Goal: Task Accomplishment & Management: Use online tool/utility

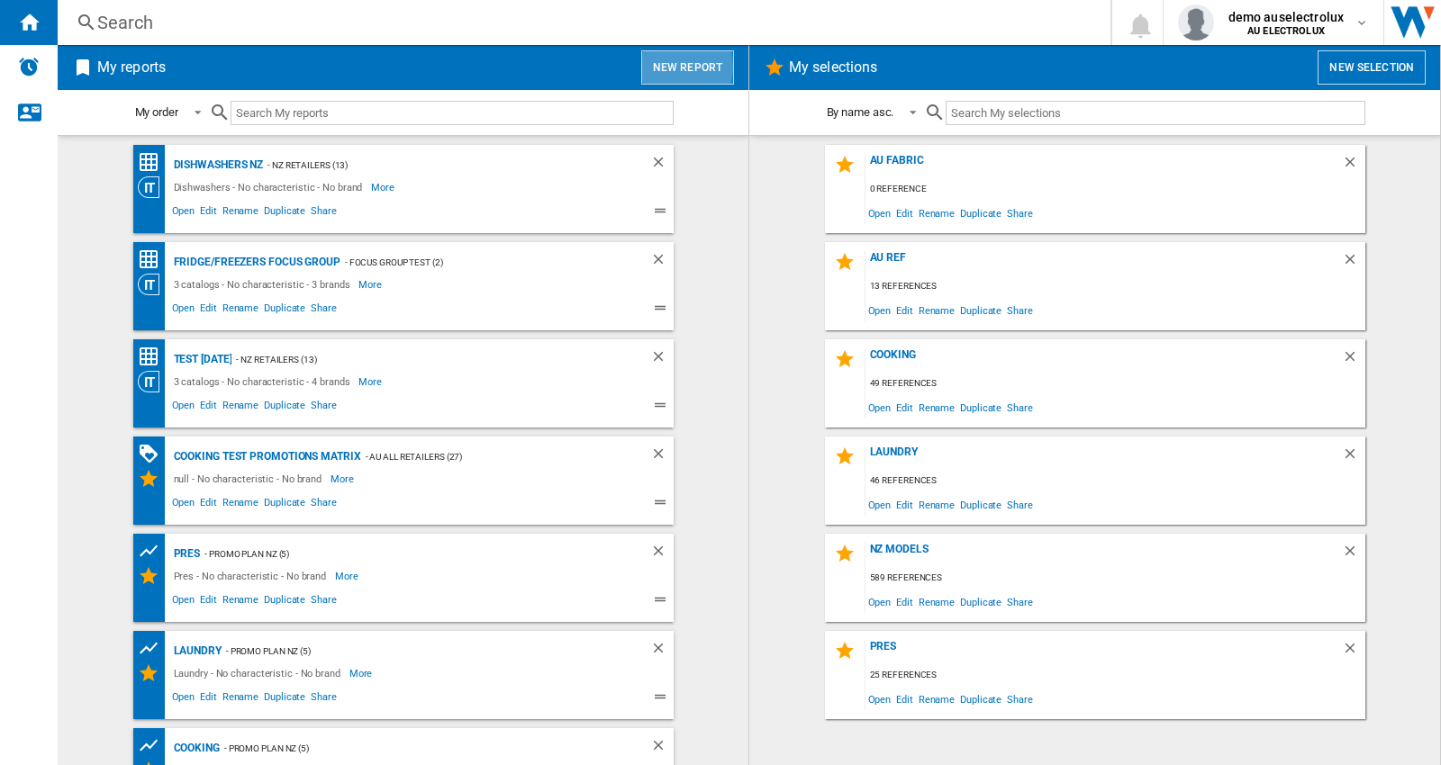
click at [663, 67] on button "New report" at bounding box center [687, 67] width 93 height 34
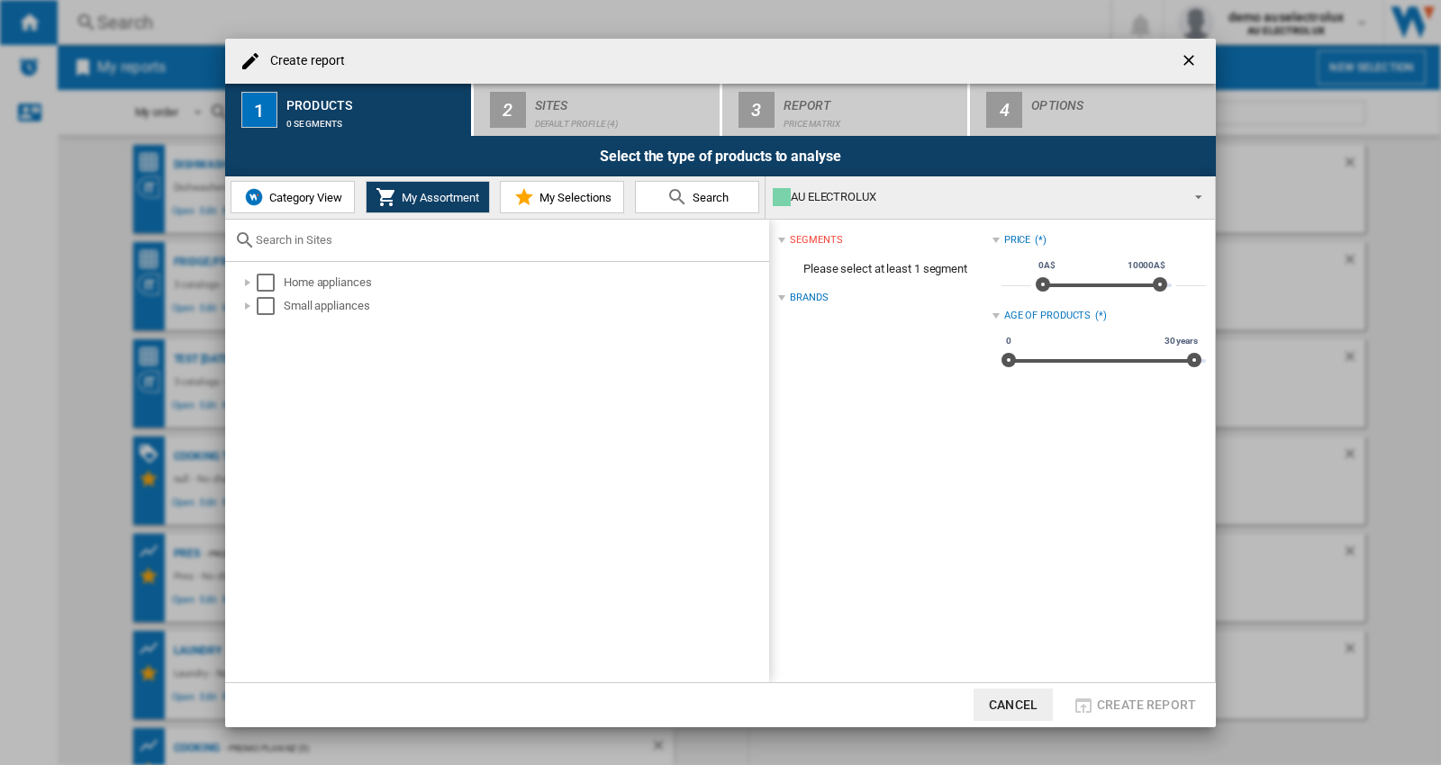
click at [400, 200] on span "My Assortment" at bounding box center [438, 198] width 82 height 14
click at [1030, 196] on div "AU ELECTROLUX" at bounding box center [976, 197] width 406 height 25
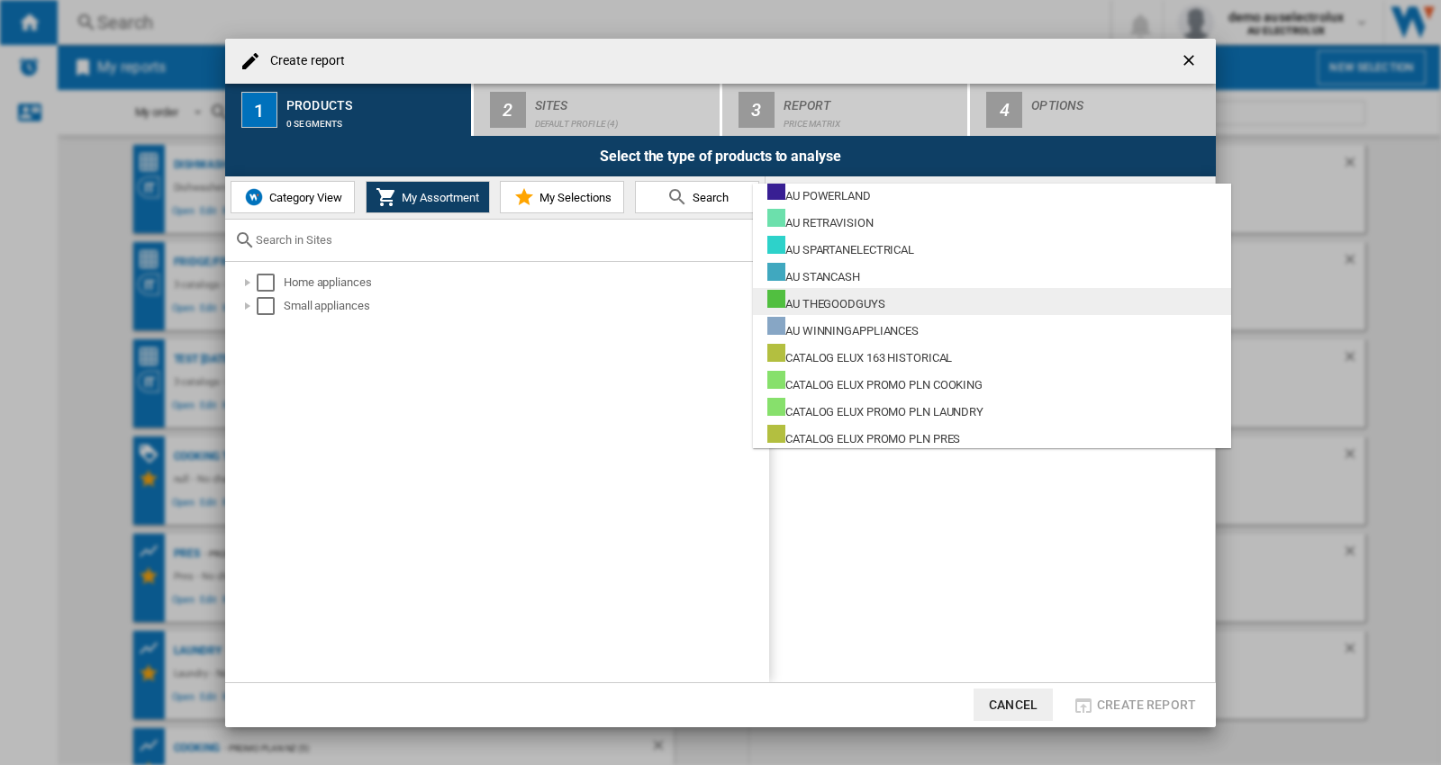
scroll to position [600, 0]
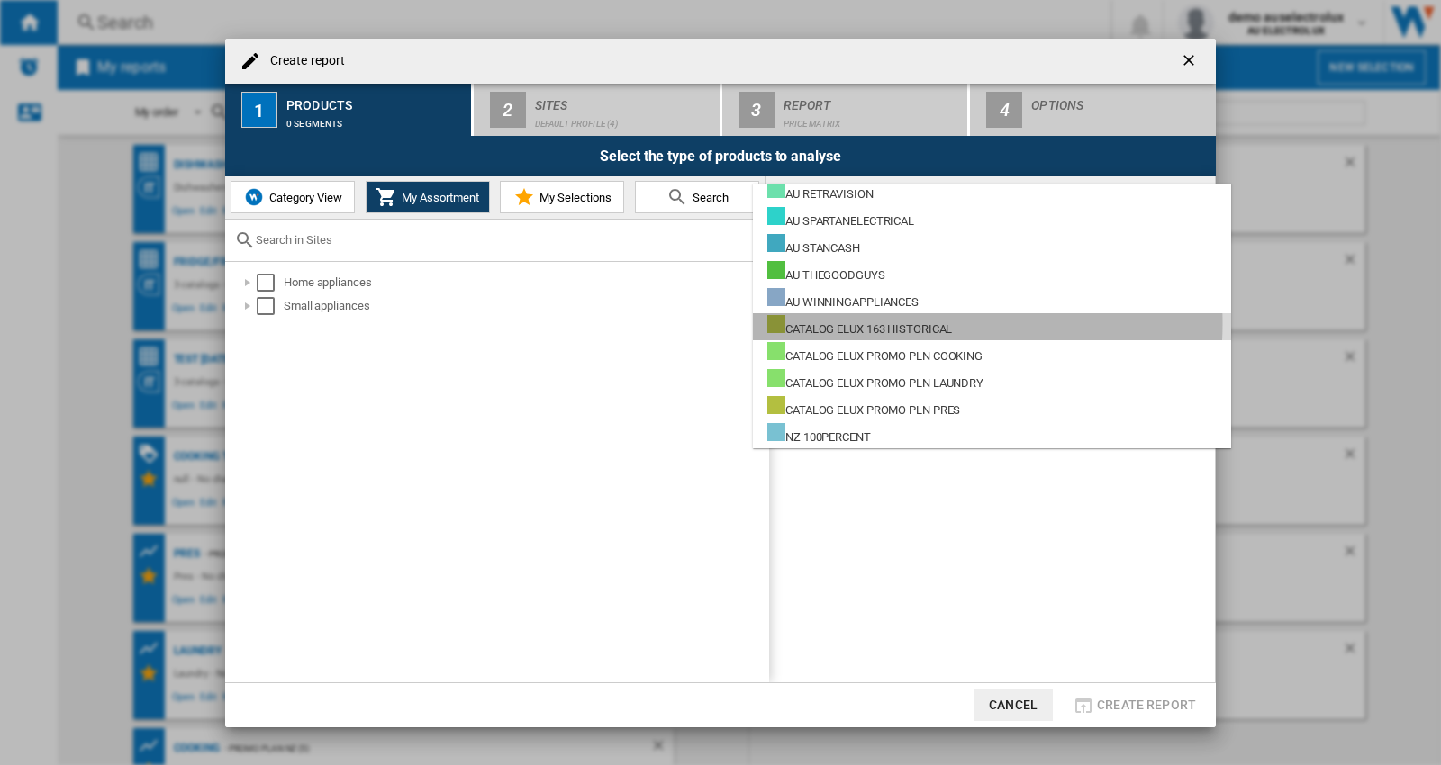
click at [897, 322] on div "CATALOG ELUX 163 HISTORICAL" at bounding box center [859, 326] width 185 height 23
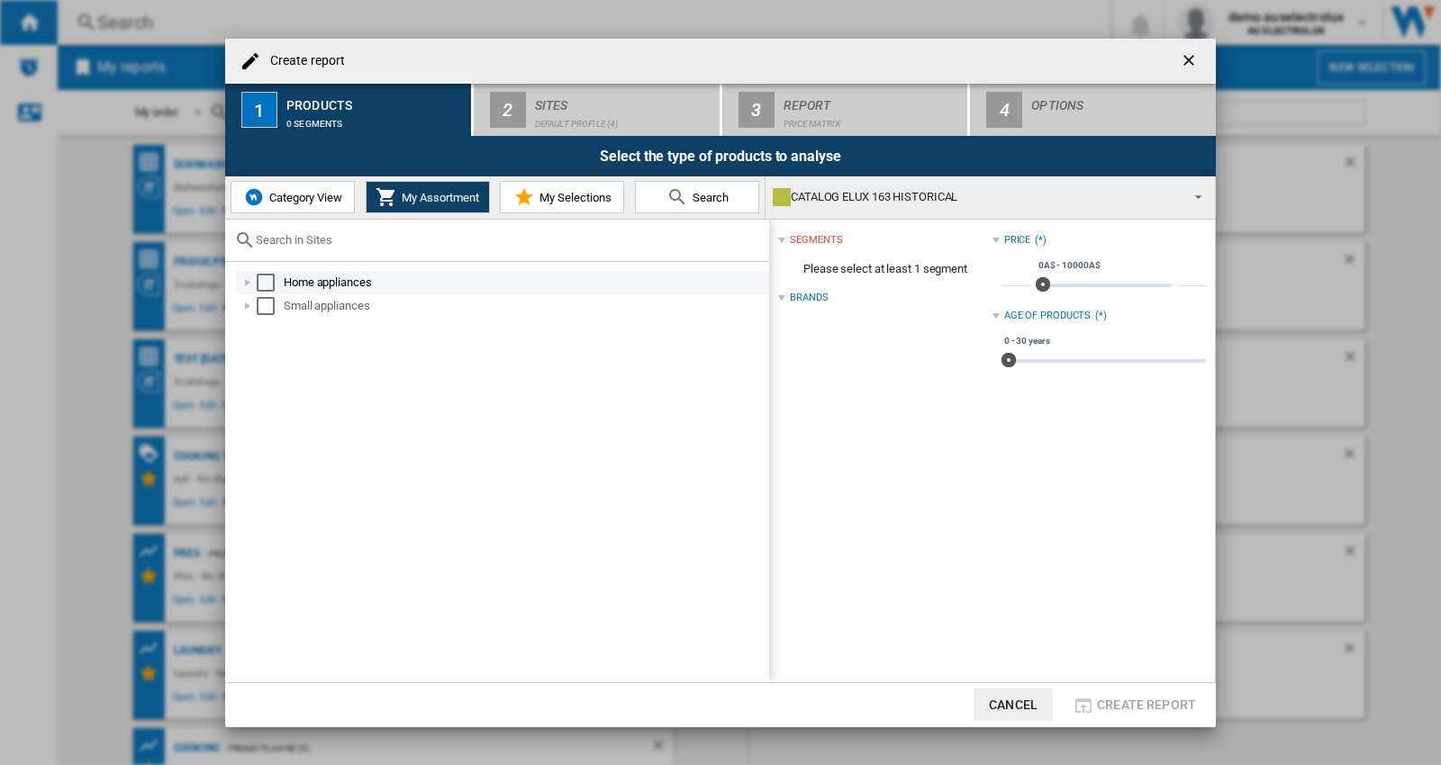
click at [312, 280] on div "Home appliances" at bounding box center [525, 283] width 483 height 18
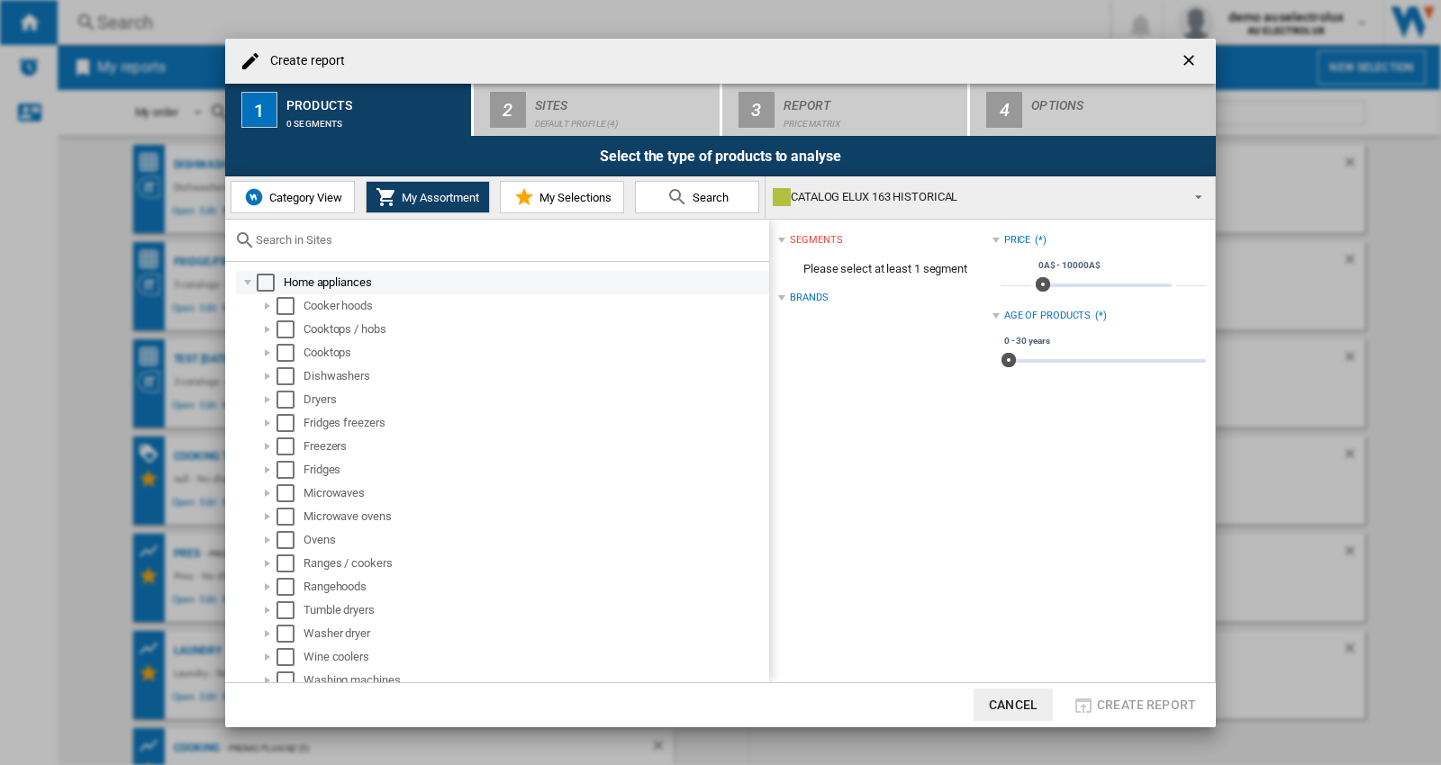
click at [264, 283] on div "Select" at bounding box center [266, 283] width 18 height 18
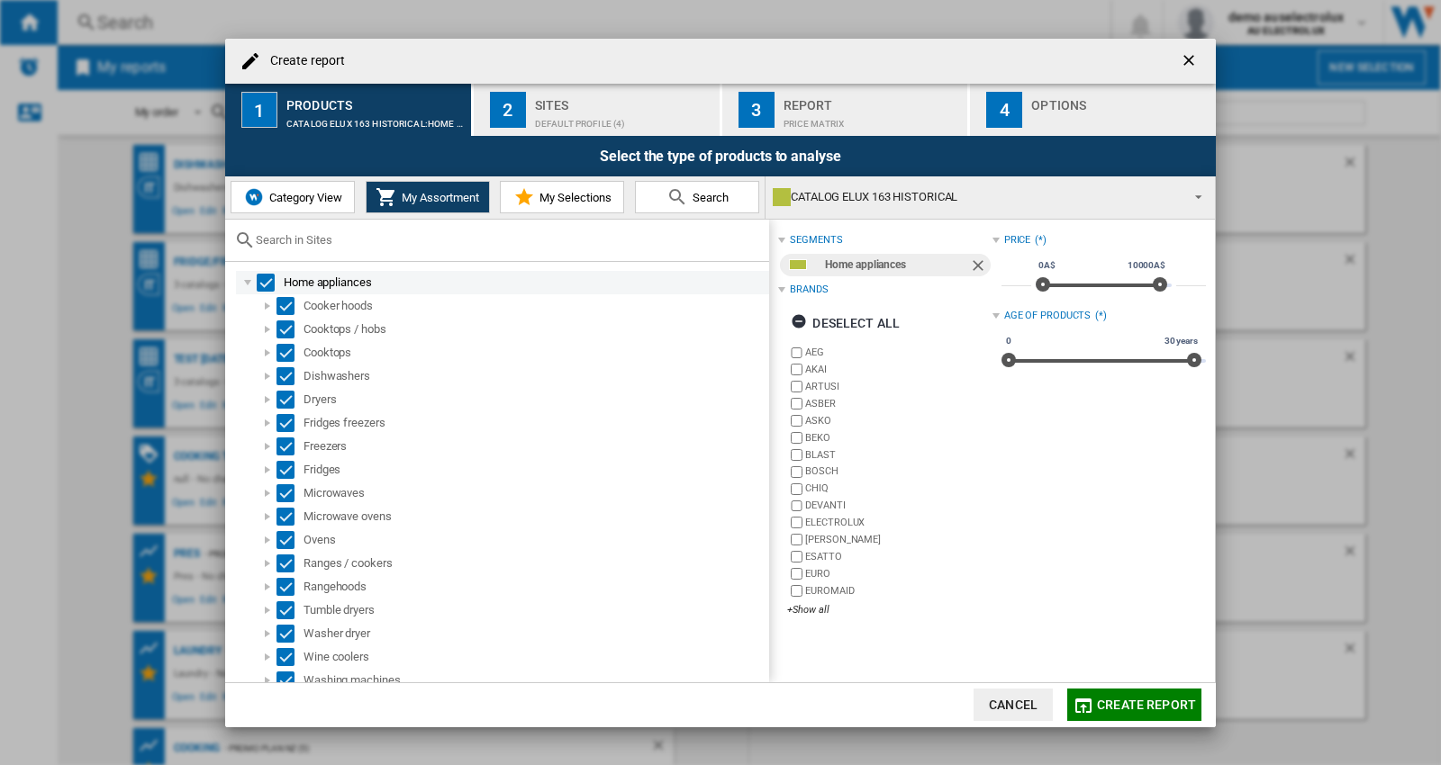
click at [253, 281] on div at bounding box center [248, 283] width 18 height 18
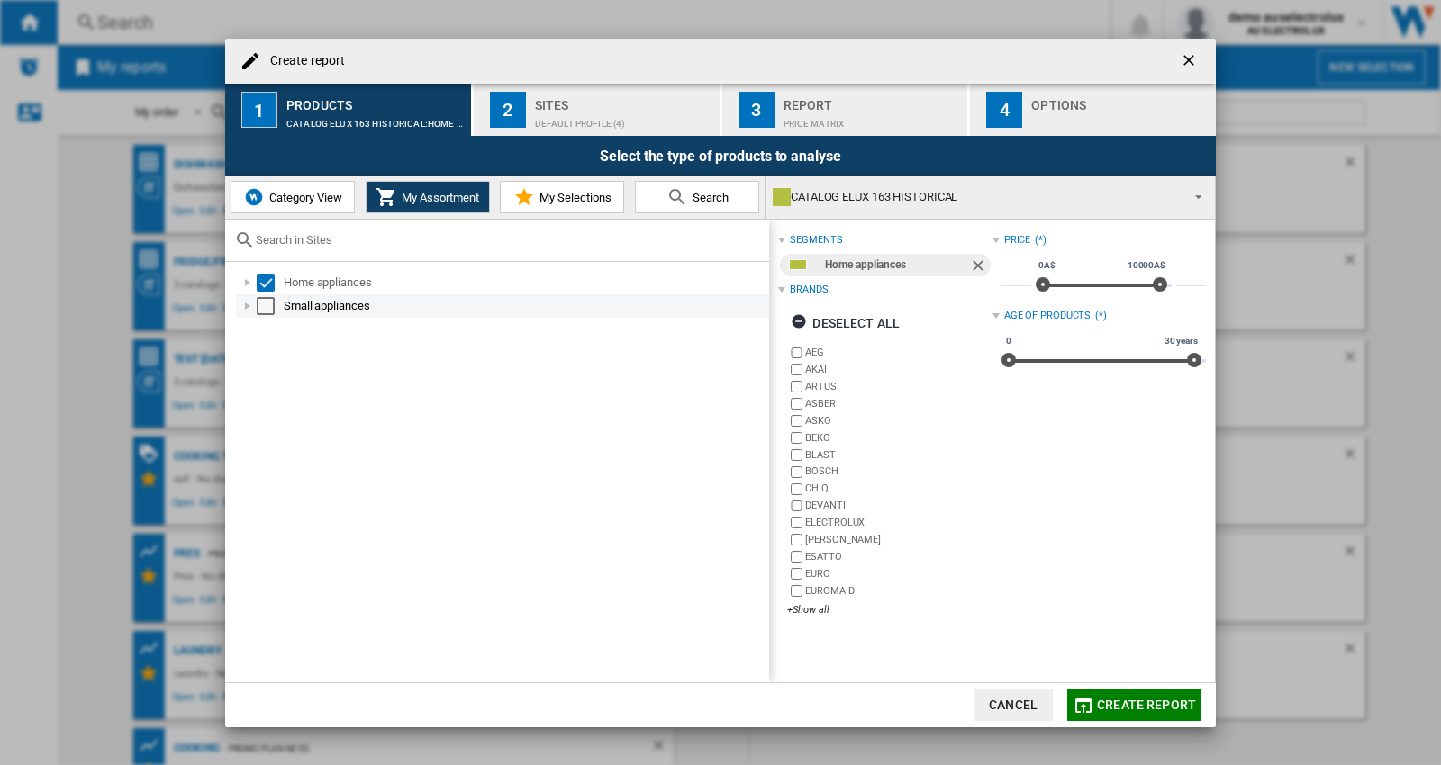
click at [271, 303] on div "Select" at bounding box center [266, 306] width 18 height 18
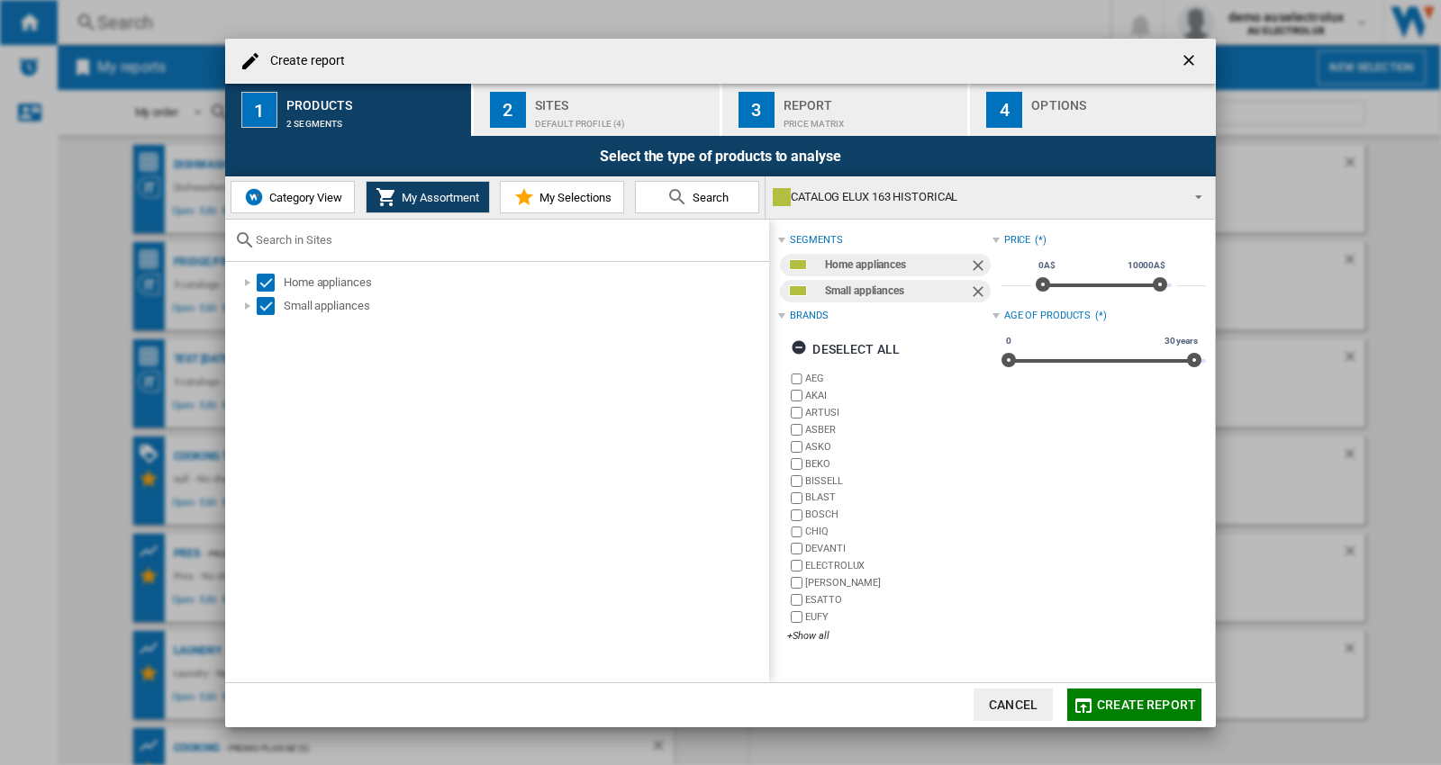
click at [1100, 694] on button "Create report" at bounding box center [1134, 705] width 134 height 32
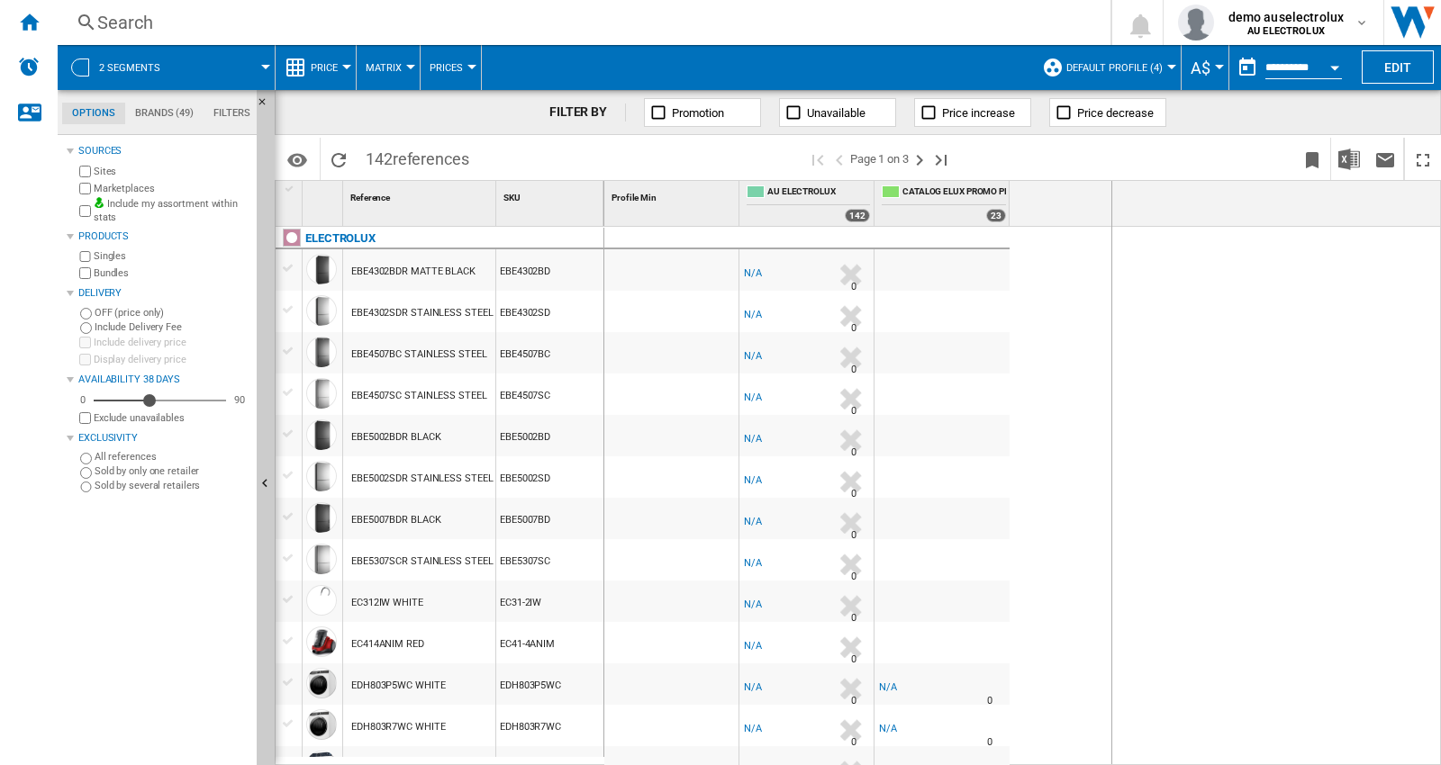
drag, startPoint x: 1005, startPoint y: 184, endPoint x: 1184, endPoint y: 274, distance: 200.5
click at [937, 163] on ng-md-icon "Last page" at bounding box center [941, 160] width 22 height 22
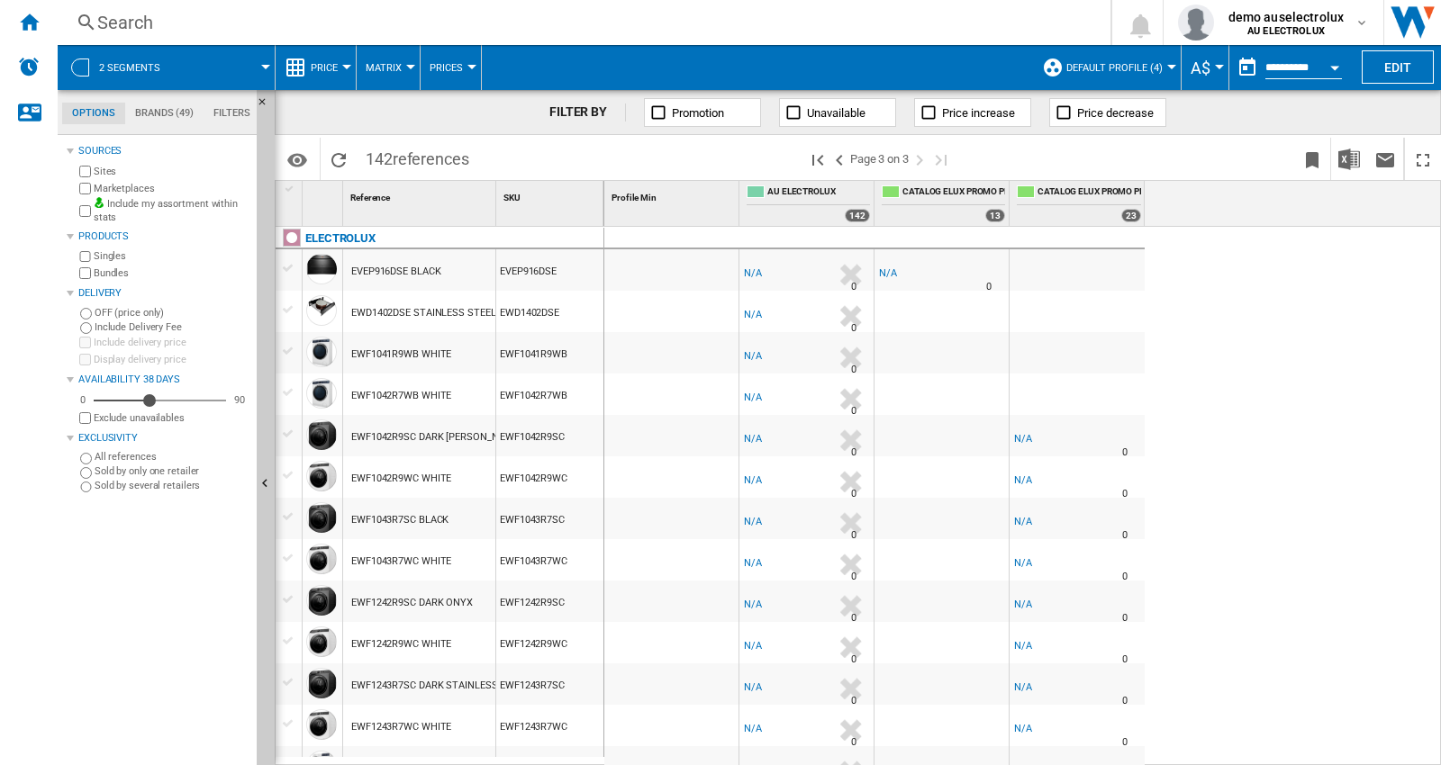
drag, startPoint x: 1140, startPoint y: 185, endPoint x: 1248, endPoint y: 217, distance: 112.5
drag, startPoint x: 1010, startPoint y: 192, endPoint x: 1139, endPoint y: 212, distance: 130.4
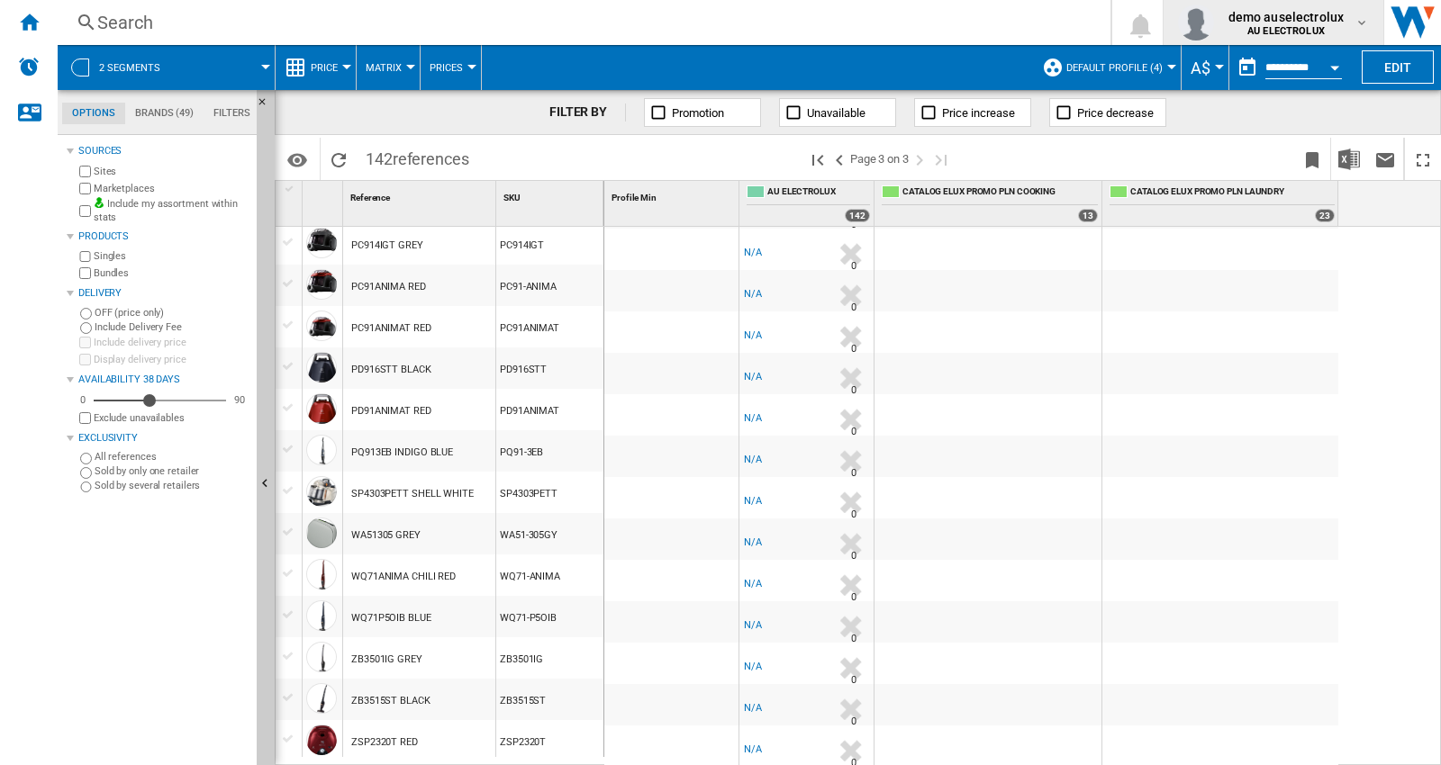
click at [1312, 23] on span "demo auselectrolux" at bounding box center [1286, 17] width 116 height 18
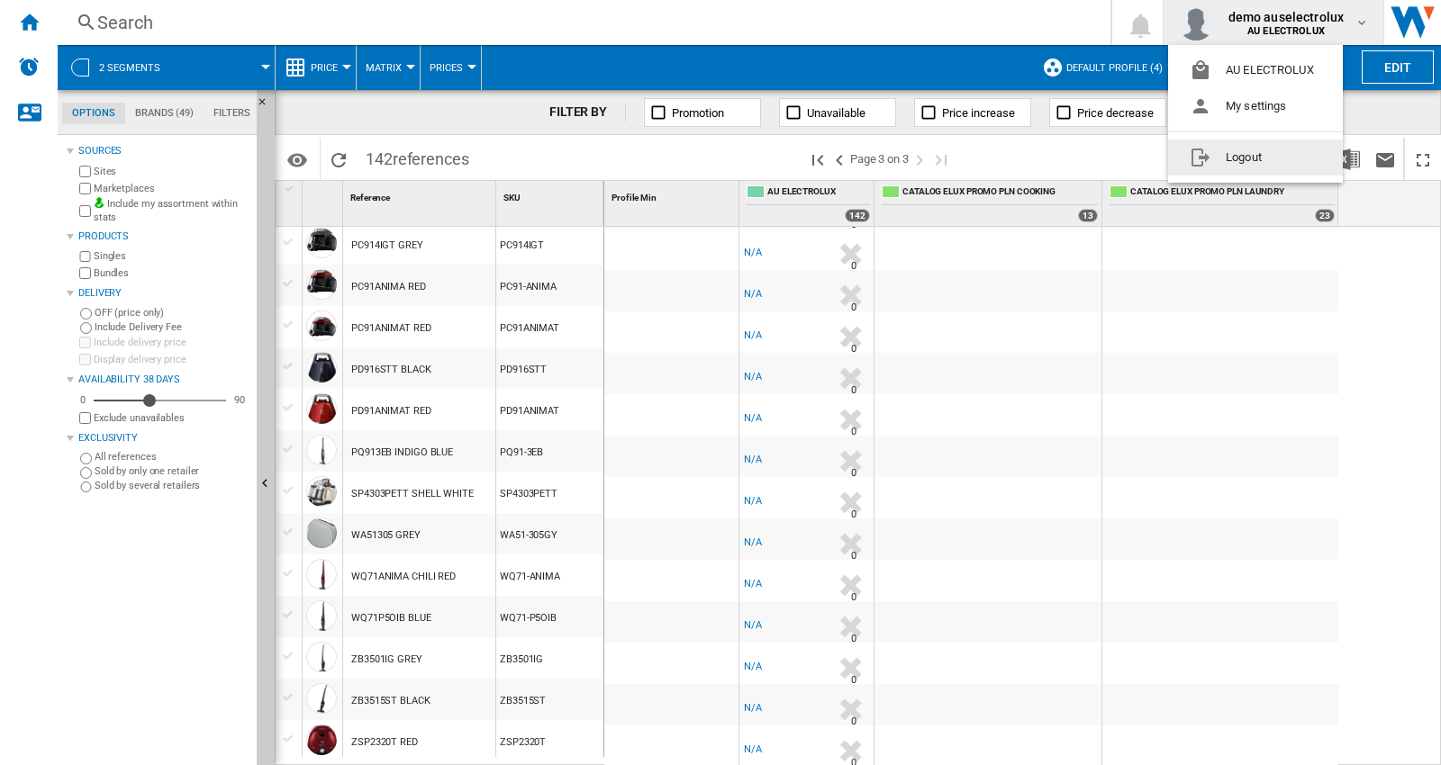
click at [1255, 163] on button "Logout" at bounding box center [1255, 158] width 175 height 36
